Goal: Task Accomplishment & Management: Complete application form

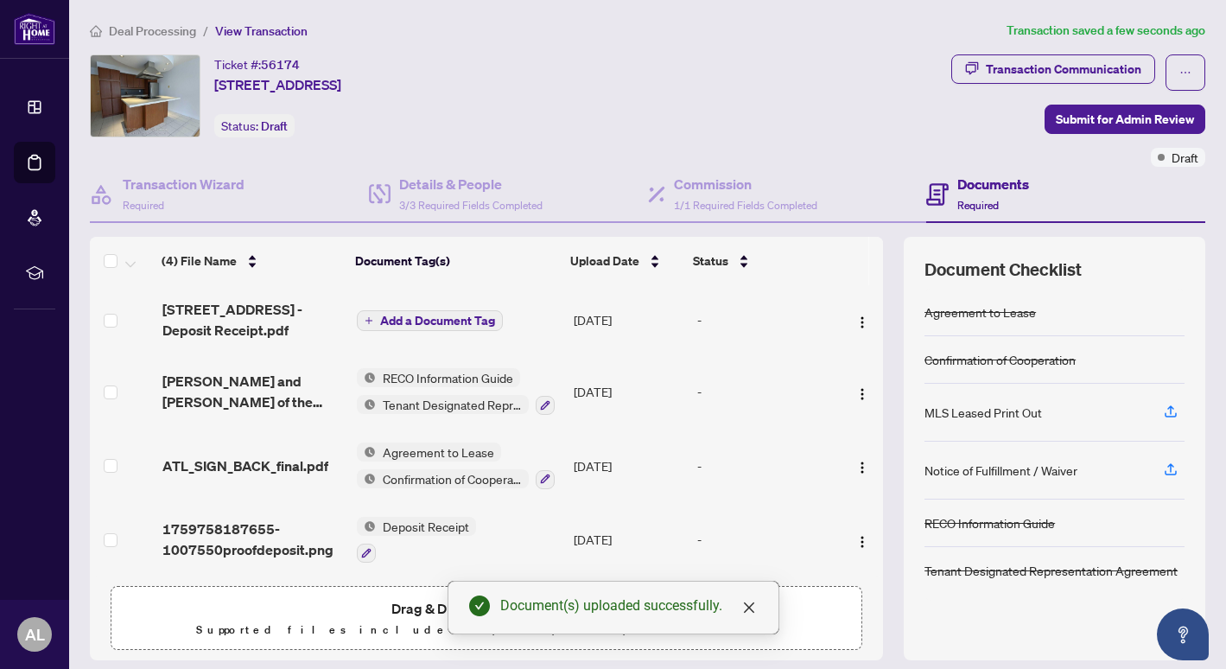
click at [423, 321] on span "Add a Document Tag" at bounding box center [437, 321] width 115 height 12
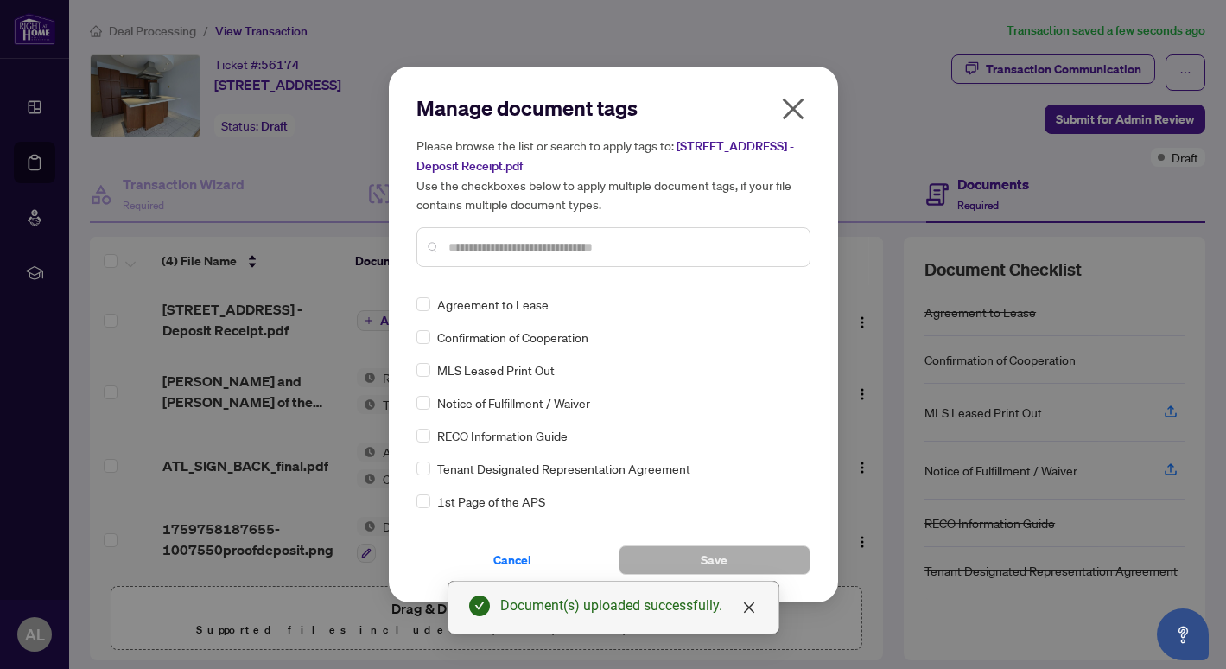
click at [477, 245] on input "text" at bounding box center [622, 247] width 347 height 19
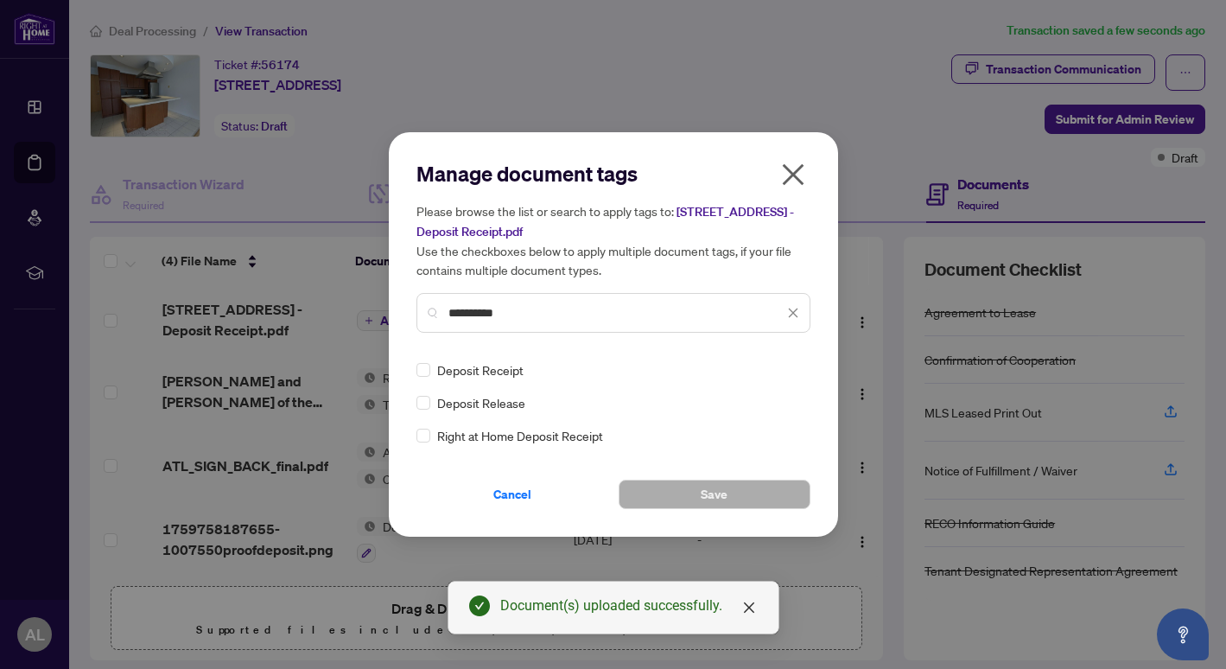
type input "**********"
click at [646, 496] on button "Save" at bounding box center [715, 494] width 192 height 29
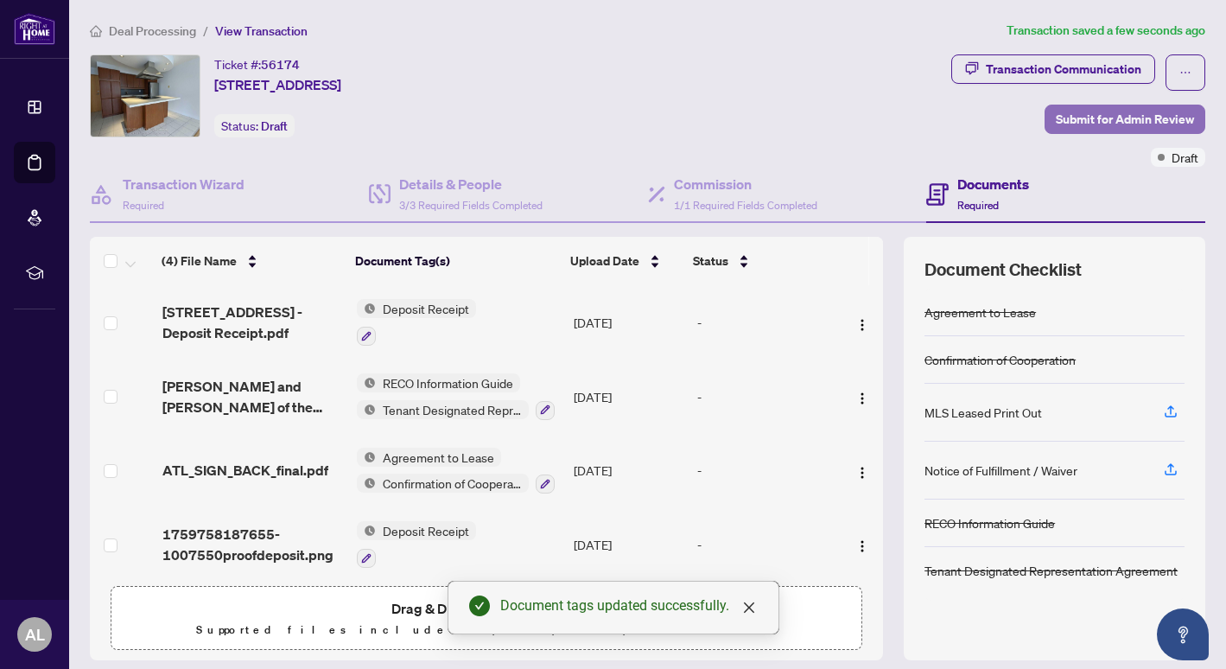
click at [1099, 124] on span "Submit for Admin Review" at bounding box center [1125, 119] width 138 height 28
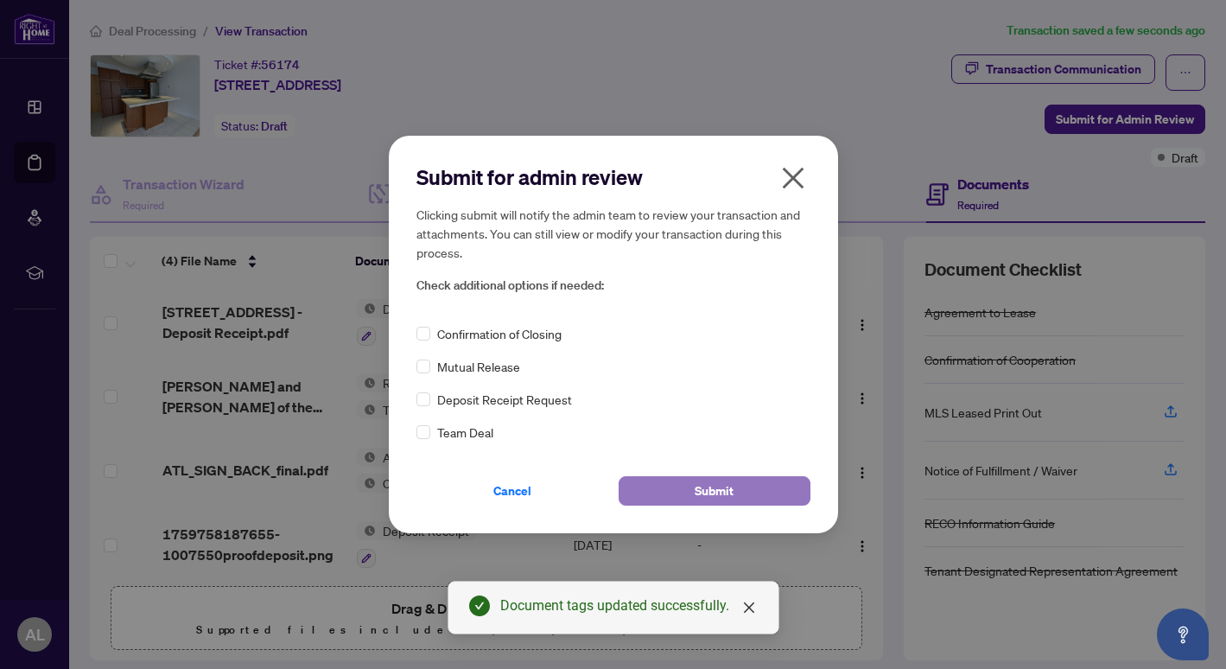
click at [690, 486] on button "Submit" at bounding box center [715, 490] width 192 height 29
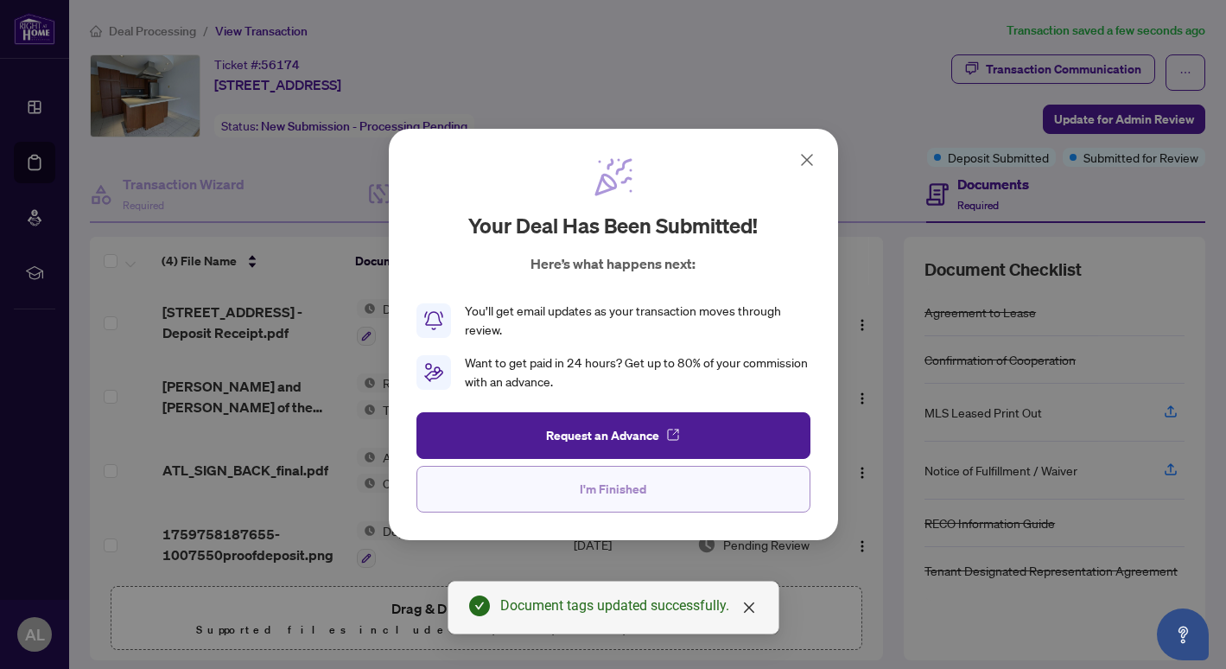
click at [624, 486] on span "I'm Finished" at bounding box center [613, 489] width 67 height 28
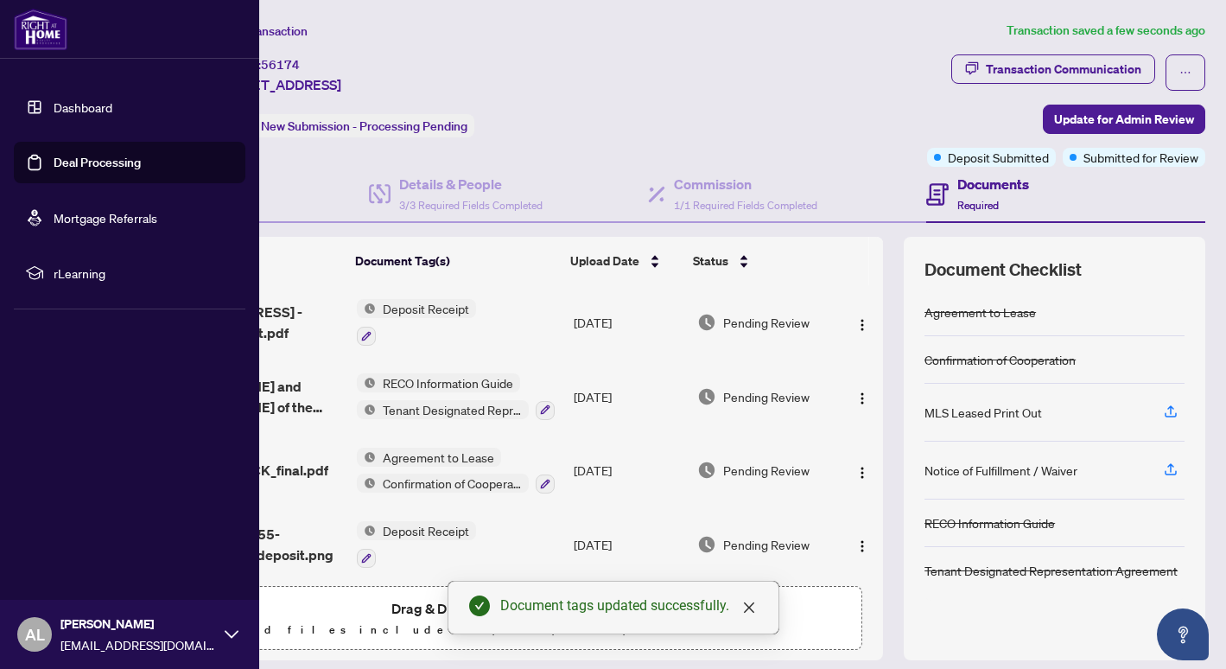
click at [62, 110] on link "Dashboard" at bounding box center [83, 107] width 59 height 16
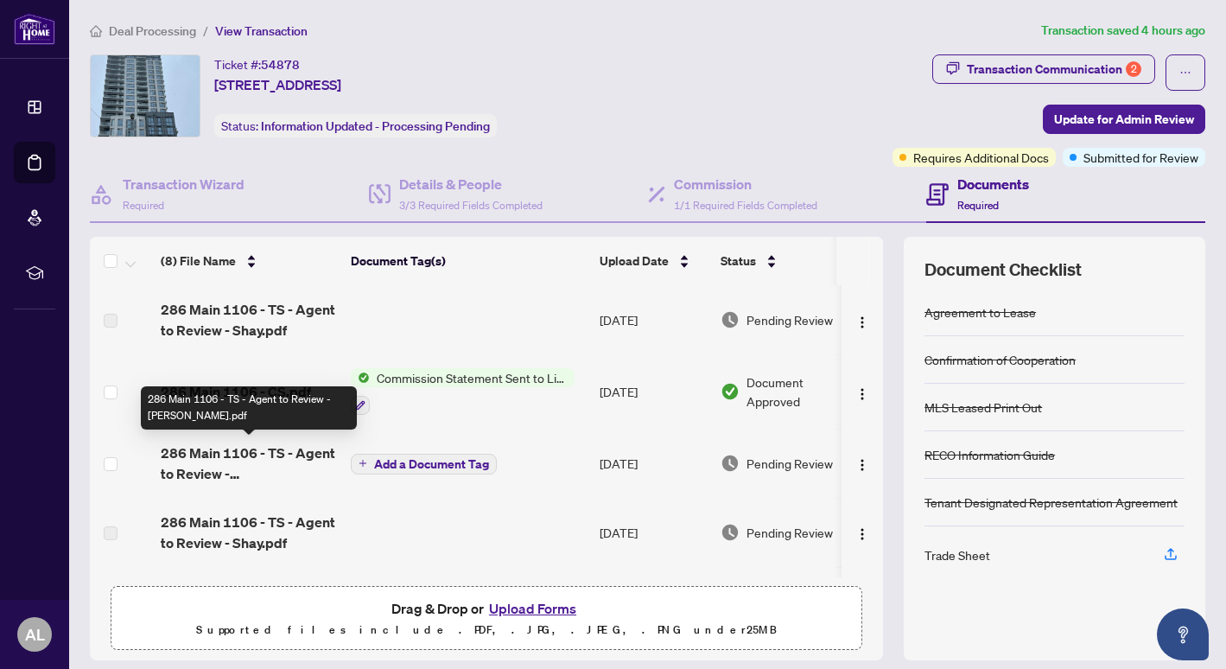
click at [262, 455] on span "286 Main 1106 - TS - Agent to Review - Alex.pdf" at bounding box center [249, 463] width 176 height 41
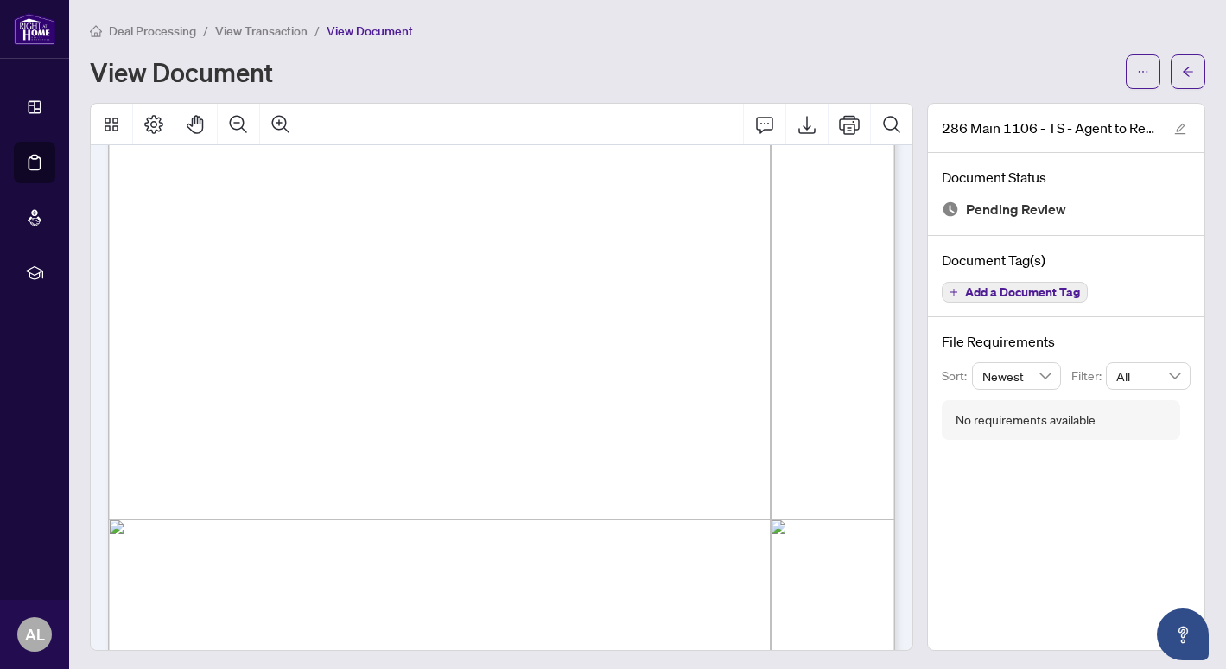
scroll to position [97, 0]
click at [1130, 78] on button "button" at bounding box center [1143, 71] width 35 height 35
click at [1047, 118] on span "Download" at bounding box center [1081, 109] width 131 height 19
click at [1185, 70] on icon "arrow-left" at bounding box center [1188, 72] width 10 height 10
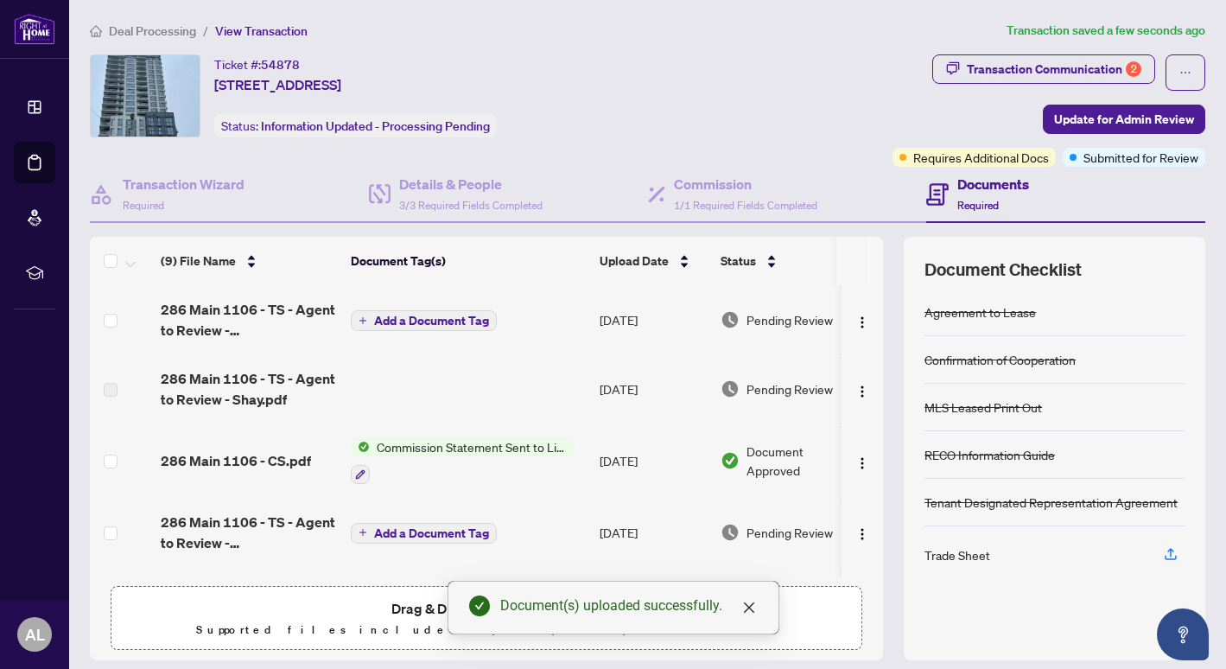
click at [446, 317] on span "Add a Document Tag" at bounding box center [431, 321] width 115 height 12
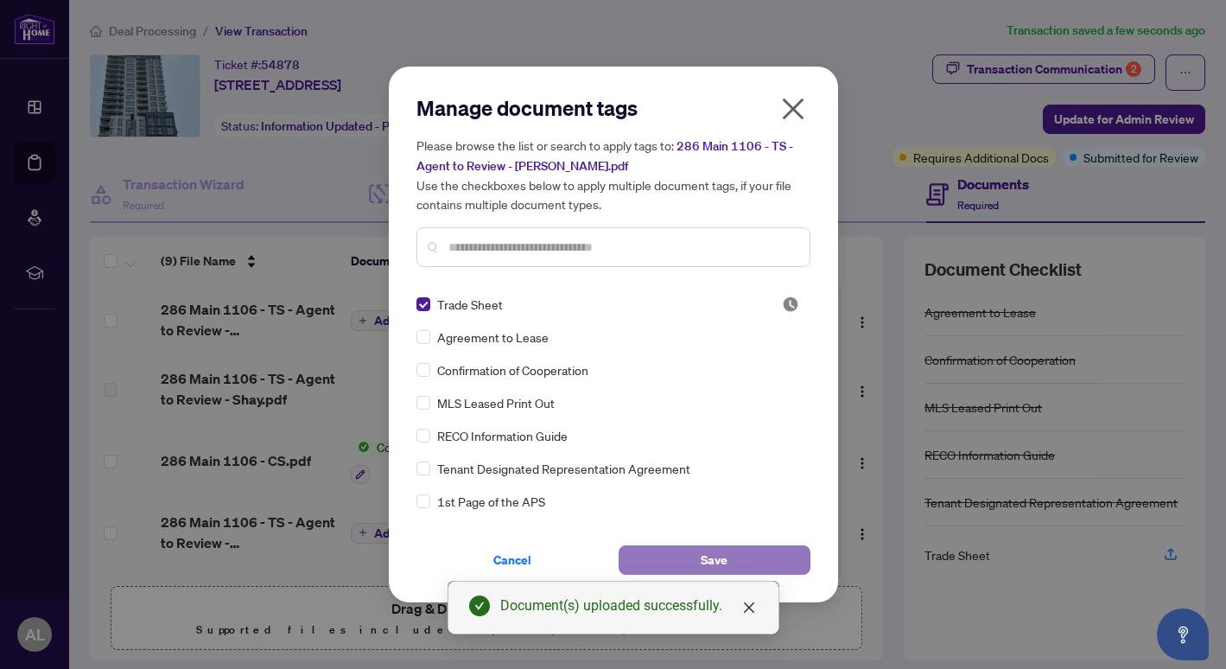
click at [712, 551] on span "Save" at bounding box center [714, 560] width 27 height 28
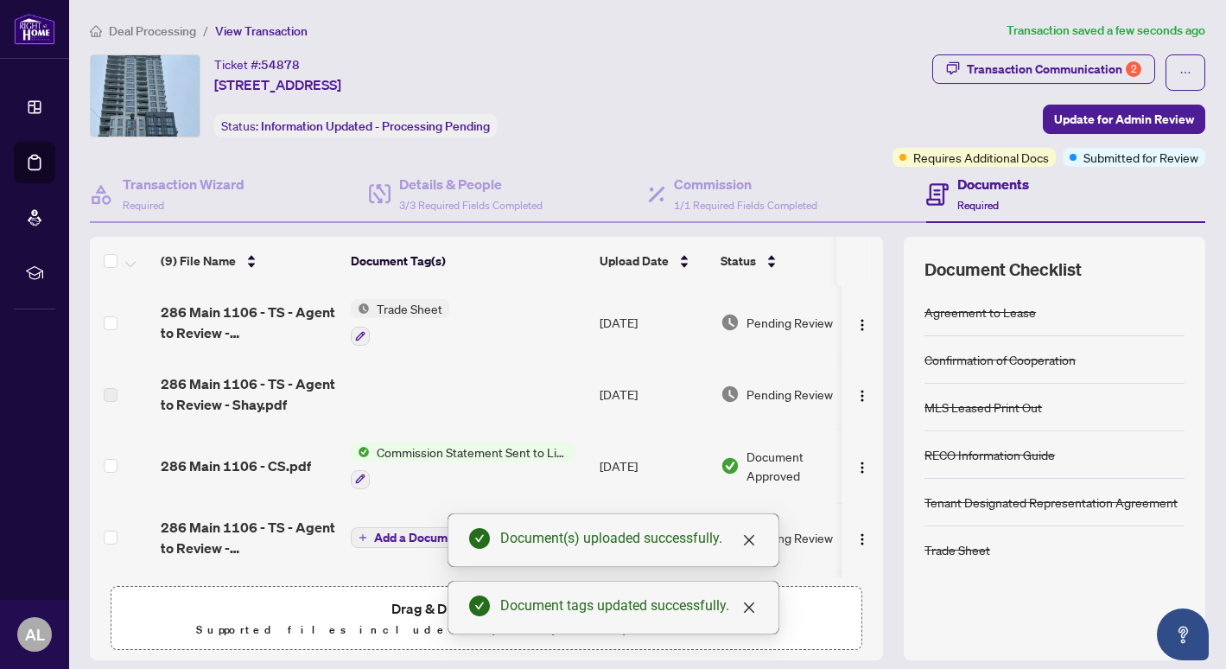
click at [1092, 122] on span "Update for Admin Review" at bounding box center [1124, 119] width 140 height 28
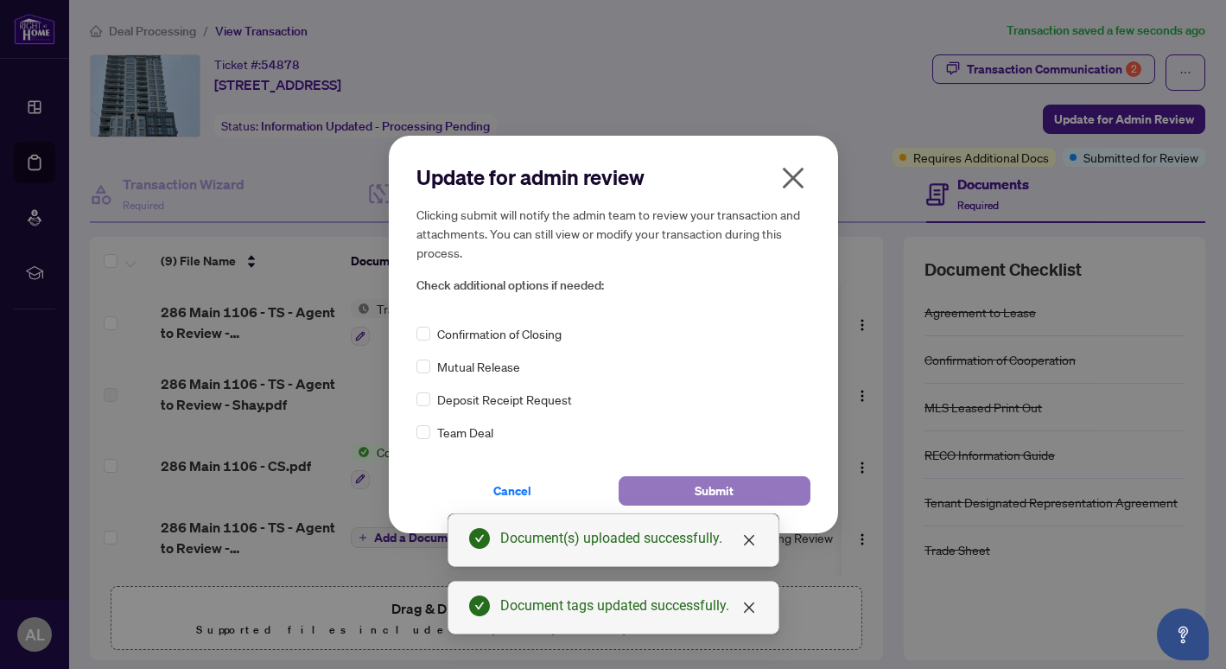
click at [723, 490] on span "Submit" at bounding box center [714, 491] width 39 height 28
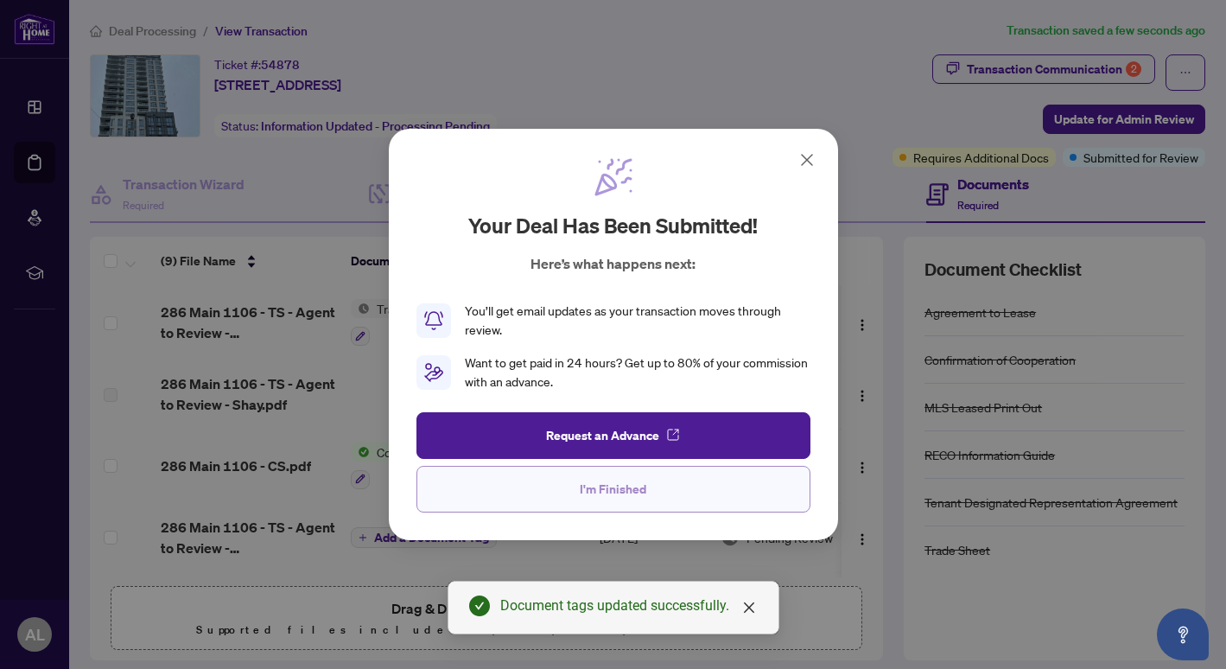
click at [606, 485] on span "I'm Finished" at bounding box center [613, 489] width 67 height 28
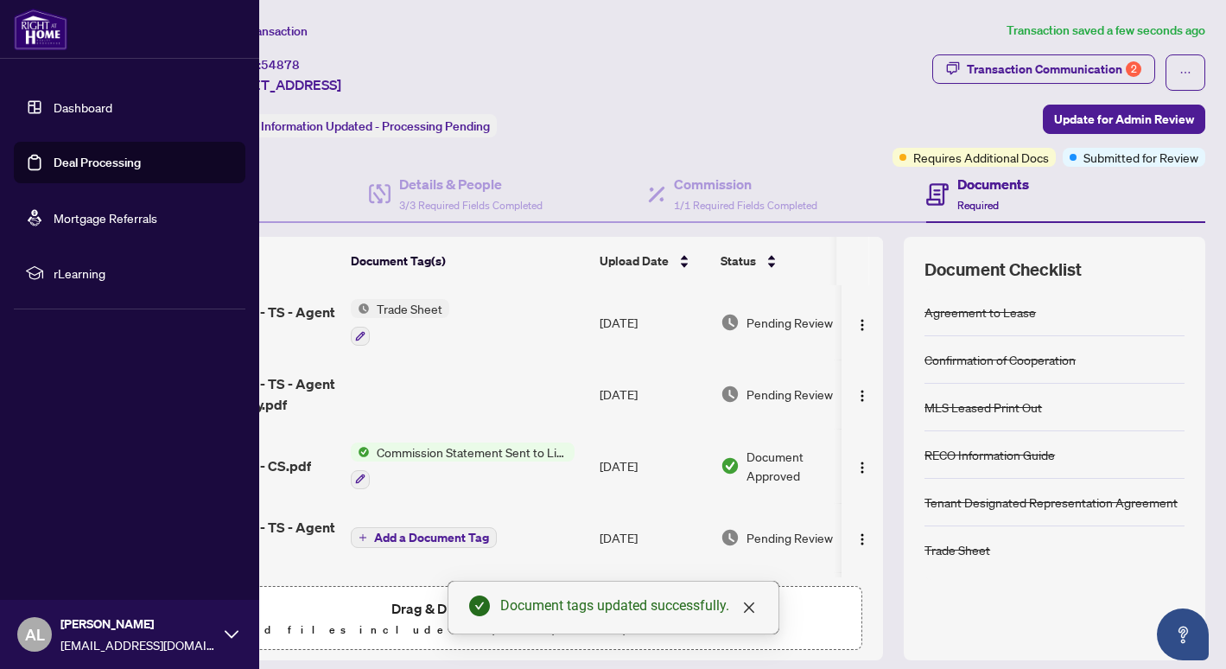
click at [54, 108] on link "Dashboard" at bounding box center [83, 107] width 59 height 16
